Goal: Task Accomplishment & Management: Complete application form

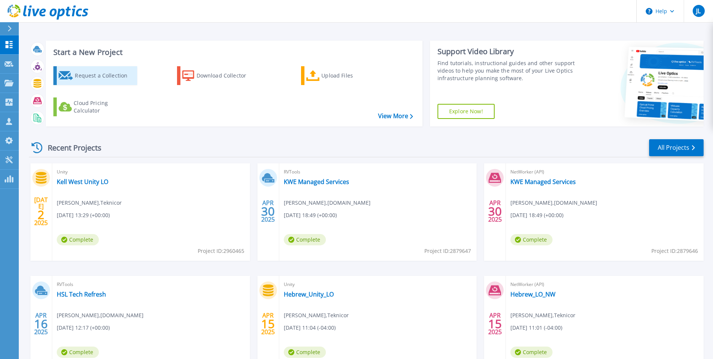
click at [97, 75] on div "Request a Collection" at bounding box center [105, 75] width 60 height 15
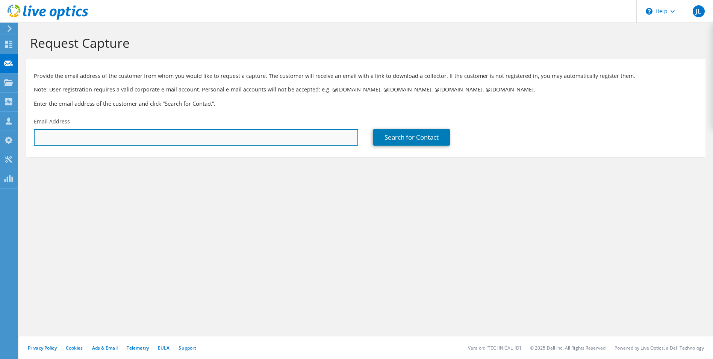
paste input "924671"
type input "9"
click at [99, 136] on input "text" at bounding box center [196, 137] width 324 height 17
paste input "thill@hmcnet.org"
type input "thill@hmcnet.org"
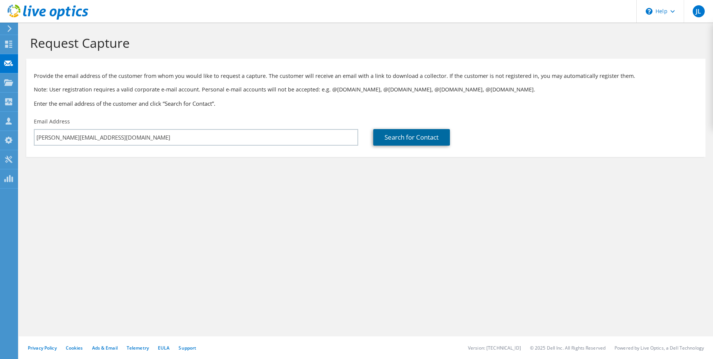
click at [411, 133] on link "Search for Contact" at bounding box center [411, 137] width 77 height 17
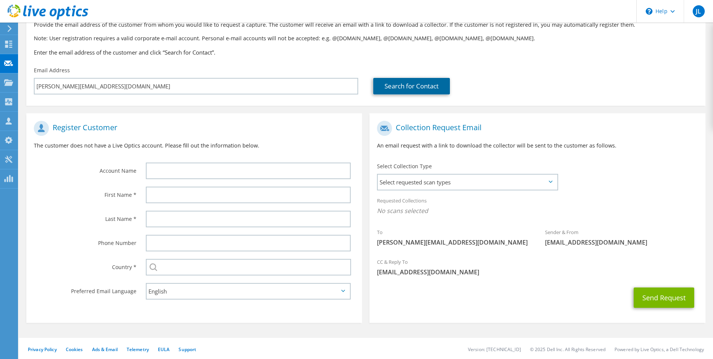
scroll to position [53, 0]
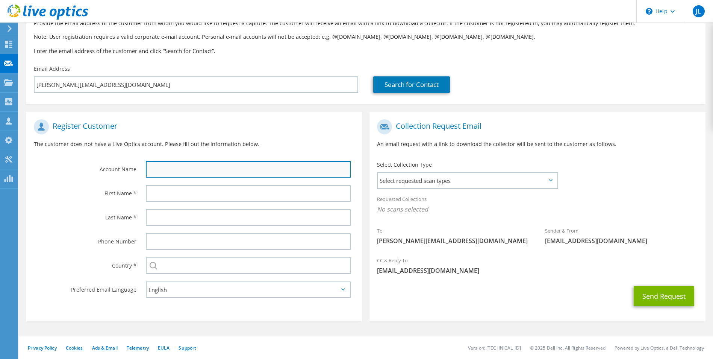
click at [160, 166] on input "text" at bounding box center [248, 169] width 205 height 17
paste input "Highlands Medical Center"
type input "Highlands Medical Center"
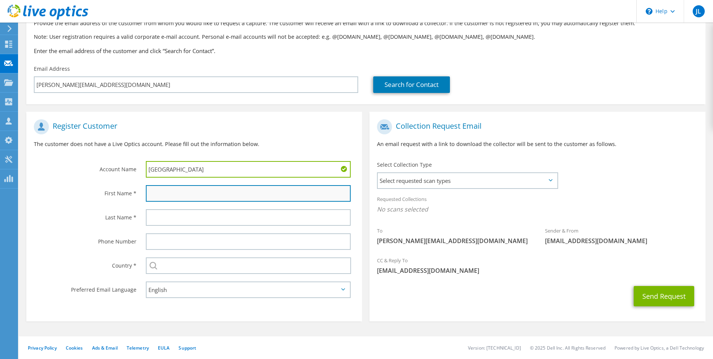
click at [163, 192] on input "text" at bounding box center [248, 193] width 205 height 17
type input "Travis"
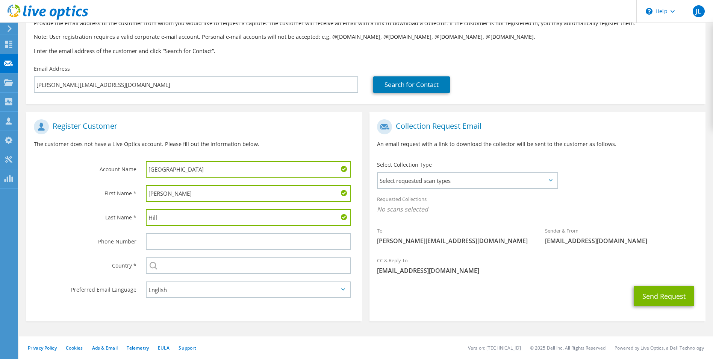
type input "Hill"
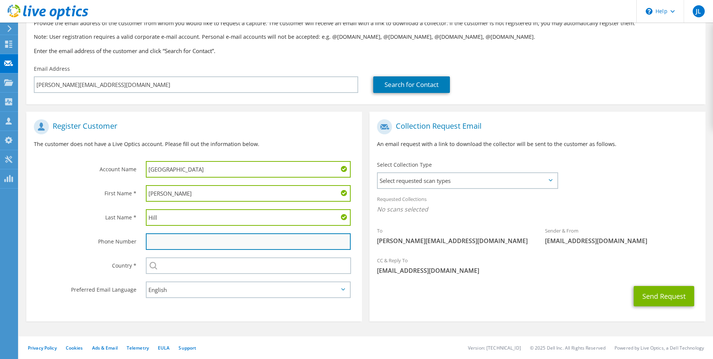
click at [168, 244] on input "text" at bounding box center [248, 241] width 205 height 17
paste input "256-218-3866"
type input "256-218-3866"
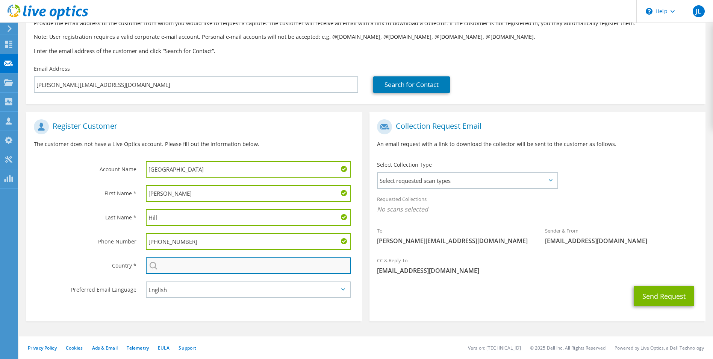
click at [171, 264] on input "text" at bounding box center [249, 265] width 206 height 17
type input "United States"
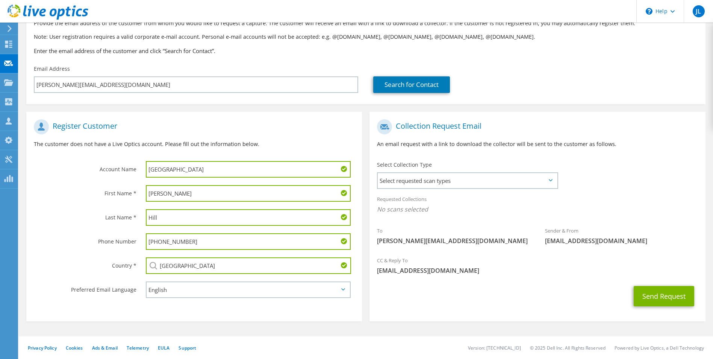
click at [552, 179] on icon at bounding box center [551, 180] width 4 height 2
click at [550, 180] on icon at bounding box center [551, 180] width 4 height 2
click at [550, 179] on icon at bounding box center [551, 180] width 4 height 2
click at [431, 175] on span "Select requested scan types" at bounding box center [467, 180] width 179 height 15
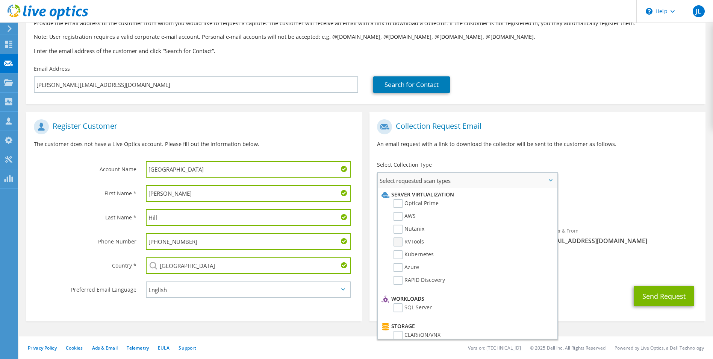
click at [399, 241] on label "RVTools" at bounding box center [409, 241] width 30 height 9
click at [0, 0] on input "RVTools" at bounding box center [0, 0] width 0 height 0
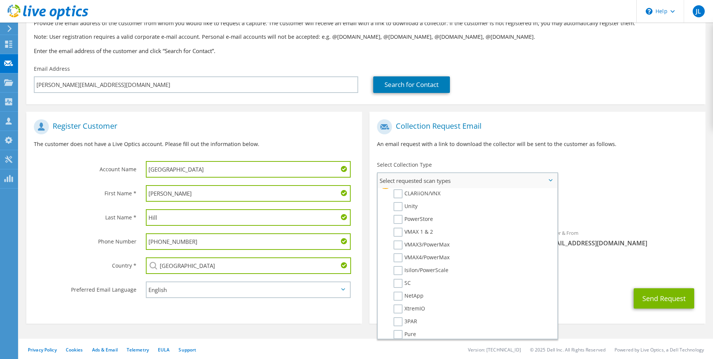
scroll to position [150, 0]
click at [397, 199] on label "Unity" at bounding box center [406, 197] width 24 height 9
click at [0, 0] on input "Unity" at bounding box center [0, 0] width 0 height 0
click at [579, 282] on div "CC & Reply To john_lyons@teknicor.com" at bounding box center [538, 270] width 336 height 30
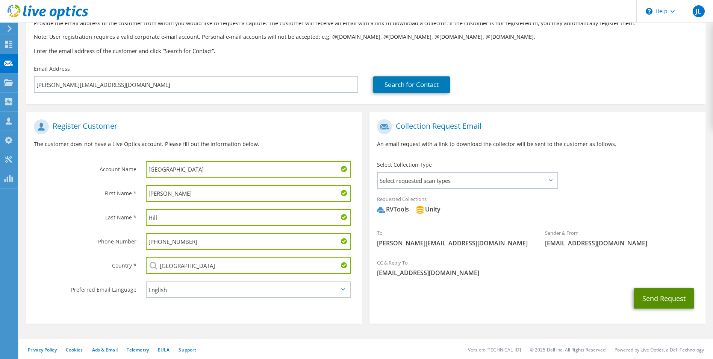
click at [658, 300] on button "Send Request" at bounding box center [664, 298] width 61 height 20
